Goal: Information Seeking & Learning: Learn about a topic

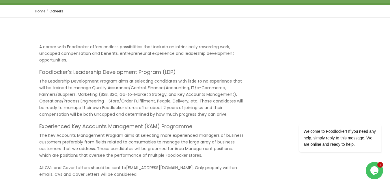
scroll to position [77, 0]
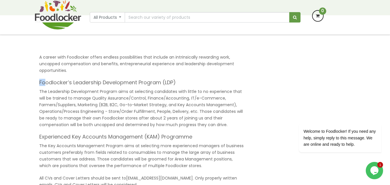
drag, startPoint x: 39, startPoint y: 82, endPoint x: 49, endPoint y: 79, distance: 10.1
click at [47, 80] on h4 "Foodlocker’s Leadership Development Program (LDP)" at bounding box center [141, 83] width 205 height 6
click at [157, 85] on h4 "Foodlocker’s Leadership Development Program (LDP)" at bounding box center [141, 83] width 205 height 6
click at [176, 83] on h4 "Foodlocker’s Leadership Development Program (LDP)" at bounding box center [141, 83] width 205 height 6
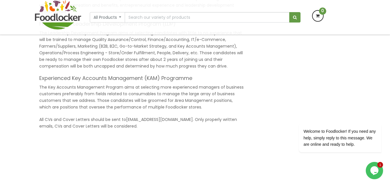
scroll to position [154, 0]
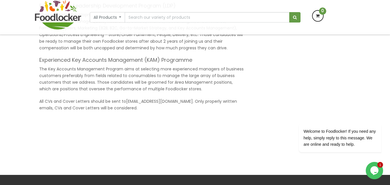
click at [38, 66] on div "A career with Foodlocker offers endless possibilities that include an intrinsic…" at bounding box center [142, 47] width 214 height 140
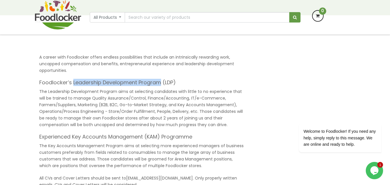
copy h4 "Leadership Development Program"
drag, startPoint x: 73, startPoint y: 83, endPoint x: 160, endPoint y: 82, distance: 87.5
click at [160, 82] on h4 "Foodlocker’s Leadership Development Program (LDP)" at bounding box center [141, 83] width 205 height 6
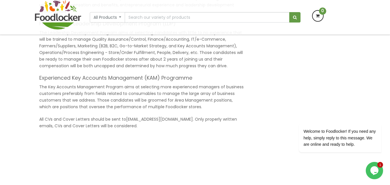
scroll to position [154, 0]
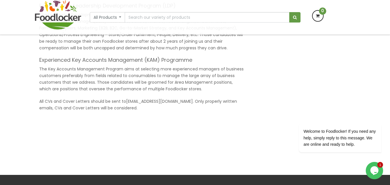
click at [72, 57] on h4 "Experienced Key Accounts Management (KAM) Programme" at bounding box center [141, 60] width 205 height 6
drag, startPoint x: 72, startPoint y: 57, endPoint x: 117, endPoint y: 60, distance: 44.8
click at [117, 60] on h4 "Experienced Key Accounts Management (KAM) Programme" at bounding box center [141, 60] width 205 height 6
drag, startPoint x: 72, startPoint y: 63, endPoint x: 89, endPoint y: 60, distance: 16.3
click at [86, 60] on h4 "Experienced Key Accounts Management (KAM) Programme" at bounding box center [141, 60] width 205 height 6
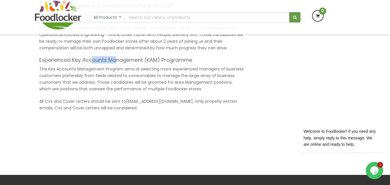
drag, startPoint x: 97, startPoint y: 61, endPoint x: 97, endPoint y: 68, distance: 6.4
click at [113, 64] on div "A career with Foodlocker offers endless possibilities that include an intrinsic…" at bounding box center [141, 44] width 205 height 134
click at [73, 60] on h4 "Experienced Key Accounts Management (KAM) Programme" at bounding box center [141, 60] width 205 height 6
drag, startPoint x: 73, startPoint y: 60, endPoint x: 122, endPoint y: 62, distance: 48.5
click at [122, 62] on h4 "Experienced Key Accounts Management (KAM) Programme" at bounding box center [141, 60] width 205 height 6
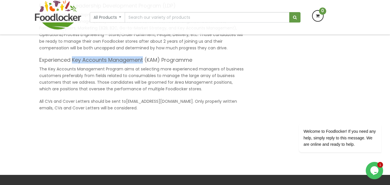
copy h4 "Key Accounts Management"
click at [122, 62] on h4 "Experienced Key Accounts Management (KAM) Programme" at bounding box center [141, 60] width 205 height 6
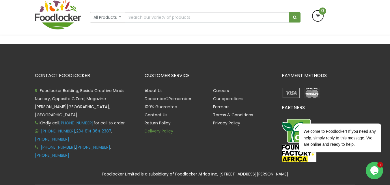
scroll to position [306, 0]
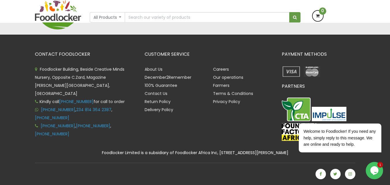
click at [124, 78] on span "Foodlocker Building, Beside Creative Minds Nursery, Opposite C.Zard, Magazine […" at bounding box center [79, 81] width 89 height 30
copy span "Jericho"
click at [46, 85] on span "Foodlocker Building, Beside Creative Minds Nursery, Opposite C.Zard, Magazine […" at bounding box center [79, 81] width 89 height 30
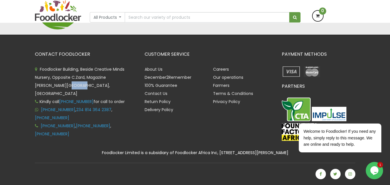
copy span "Ibadan"
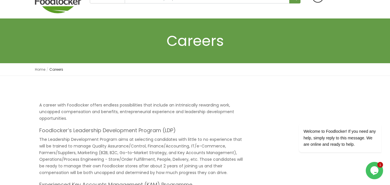
scroll to position [77, 0]
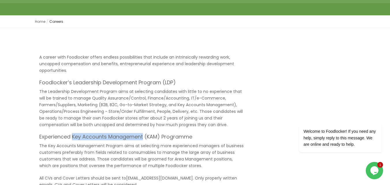
copy h4 "Key Accounts Management"
drag, startPoint x: 72, startPoint y: 136, endPoint x: 144, endPoint y: 139, distance: 71.9
click at [144, 139] on h4 "Experienced Key Accounts Management (KAM) Programme" at bounding box center [141, 137] width 205 height 6
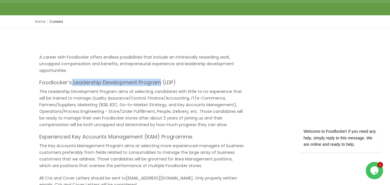
copy h4 "Leadership Development Program"
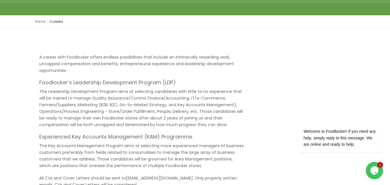
drag, startPoint x: 72, startPoint y: 82, endPoint x: 162, endPoint y: 84, distance: 89.8
click at [162, 84] on h4 "Foodlocker’s Leadership Development Program (LDP)" at bounding box center [141, 83] width 205 height 6
